Goal: Information Seeking & Learning: Learn about a topic

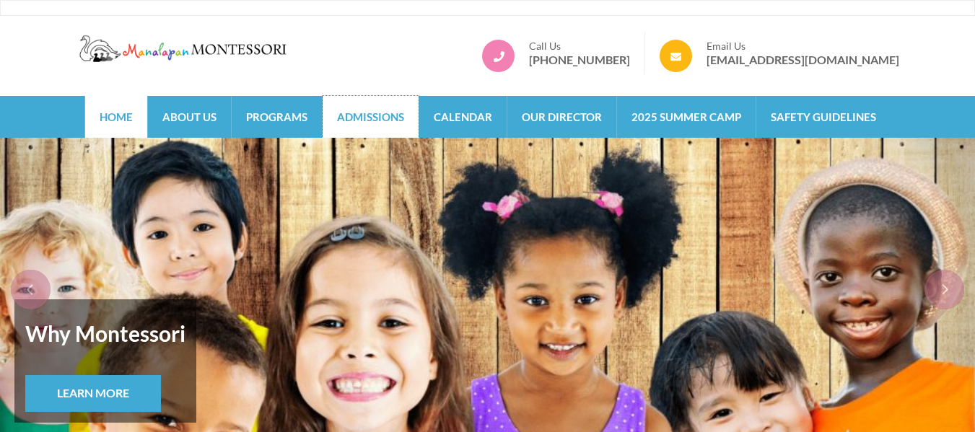
click at [394, 116] on link "Admissions" at bounding box center [371, 117] width 96 height 42
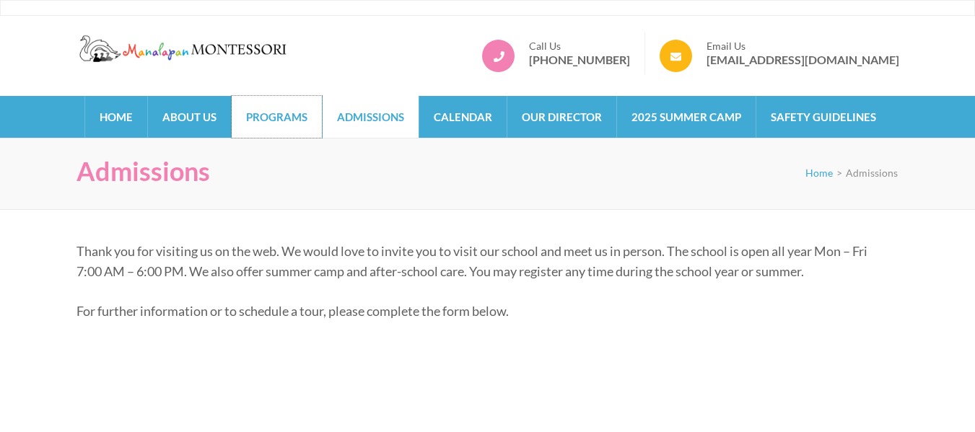
click at [284, 123] on link "Programs" at bounding box center [277, 117] width 90 height 42
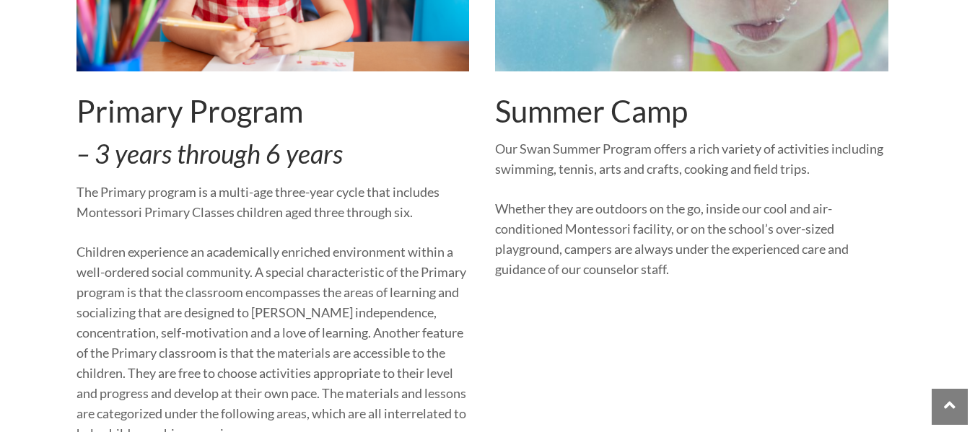
scroll to position [1314, 0]
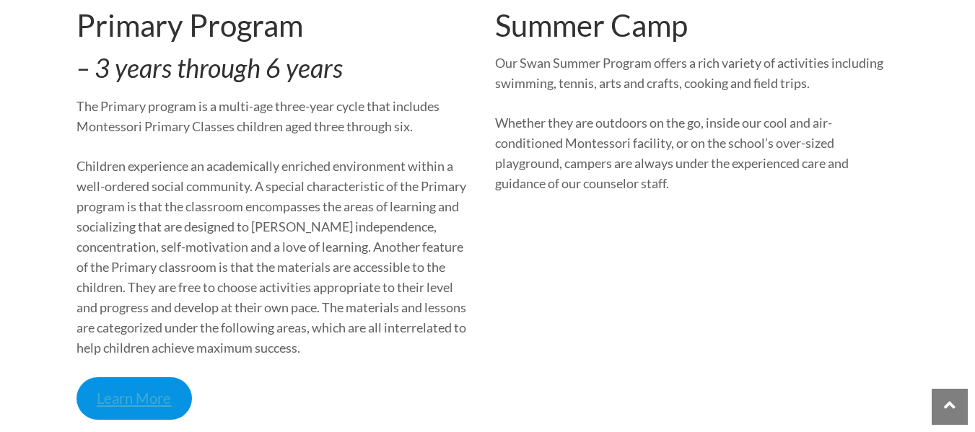
click at [141, 409] on link "Learn More" at bounding box center [135, 398] width 116 height 43
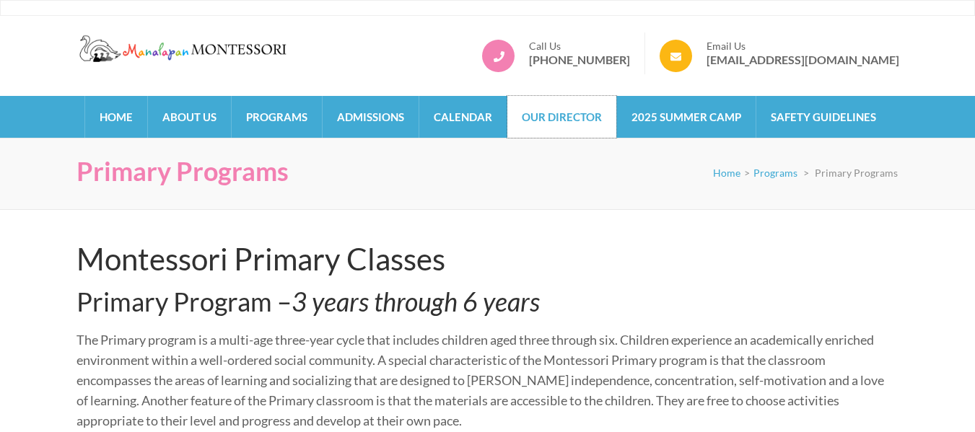
click at [541, 110] on link "Our Director" at bounding box center [561, 117] width 109 height 42
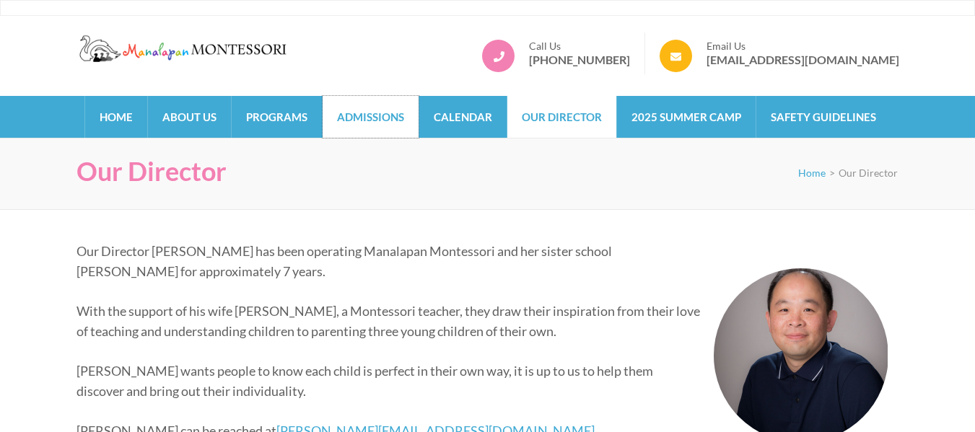
click at [411, 115] on link "Admissions" at bounding box center [371, 117] width 96 height 42
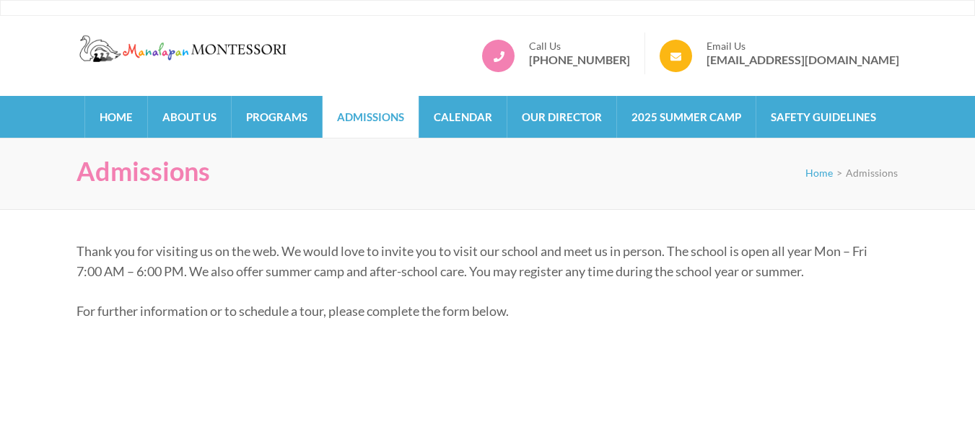
click at [196, 95] on div "Manalapan Montessori – #1 Rated Child Day Care Center in [GEOGRAPHIC_DATA] [GEO…" at bounding box center [487, 56] width 975 height 80
click at [204, 122] on link "About Us" at bounding box center [189, 117] width 83 height 42
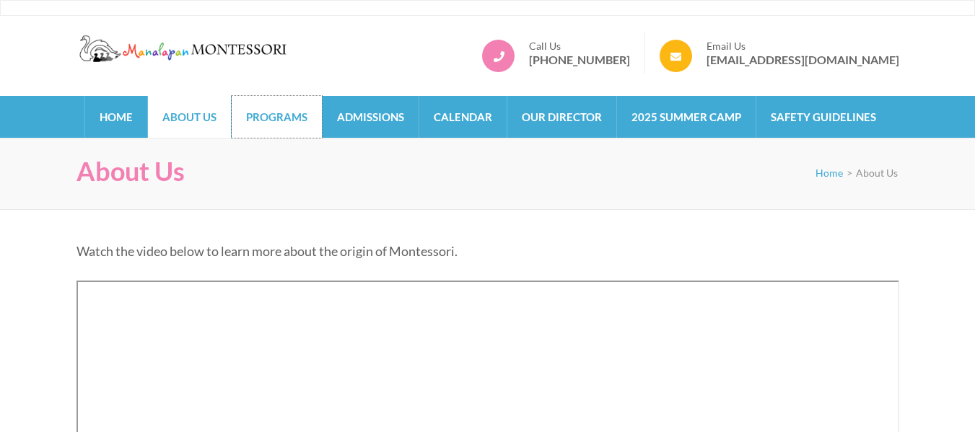
click at [268, 119] on link "Programs" at bounding box center [277, 117] width 90 height 42
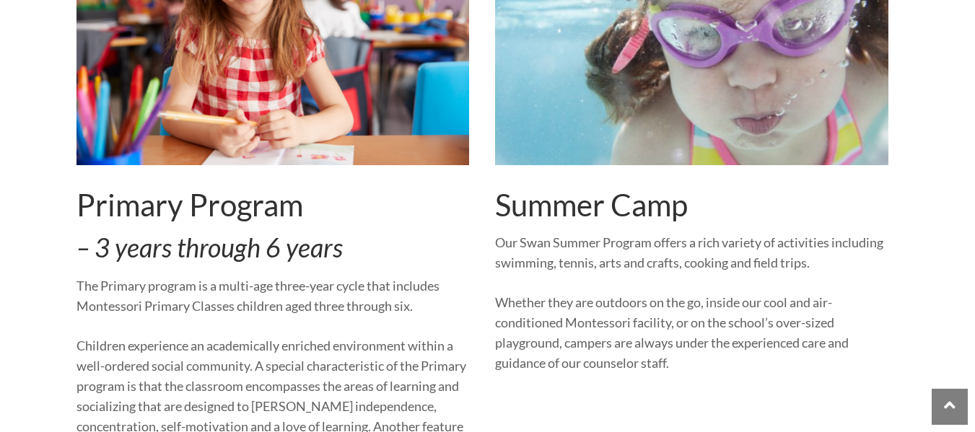
scroll to position [1454, 0]
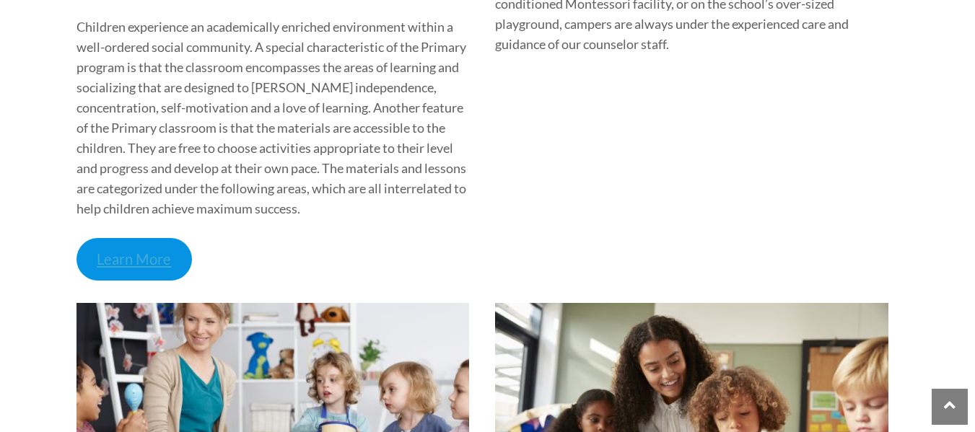
click at [135, 260] on link "Learn More" at bounding box center [135, 259] width 116 height 43
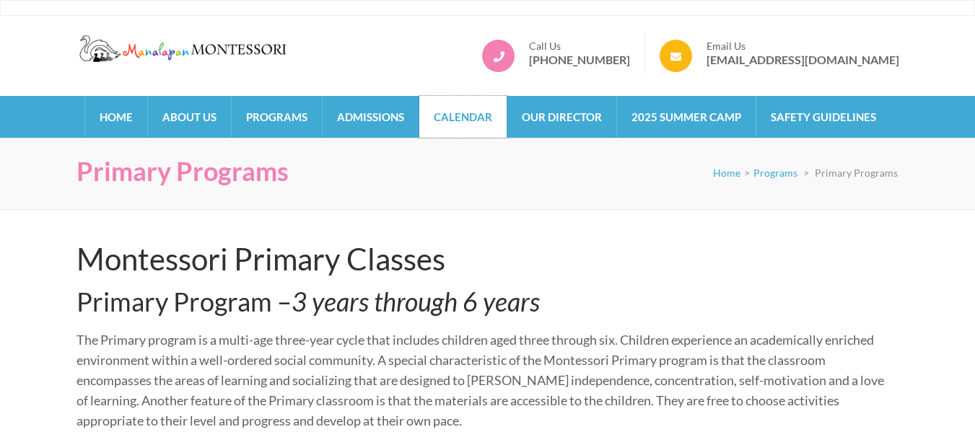
click at [479, 132] on link "Calendar" at bounding box center [462, 117] width 87 height 42
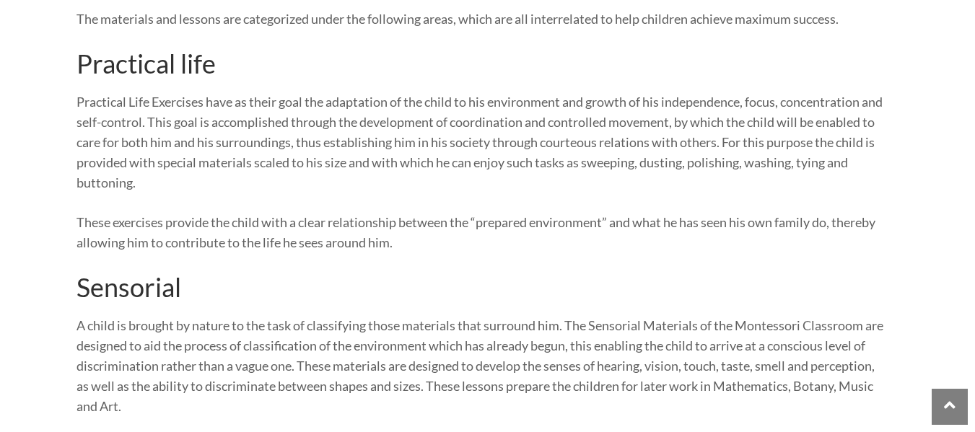
click at [406, 111] on p "Practical Life Exercises have as their goal the adaptation of the child to his …" at bounding box center [483, 142] width 812 height 101
